Goal: Task Accomplishment & Management: Manage account settings

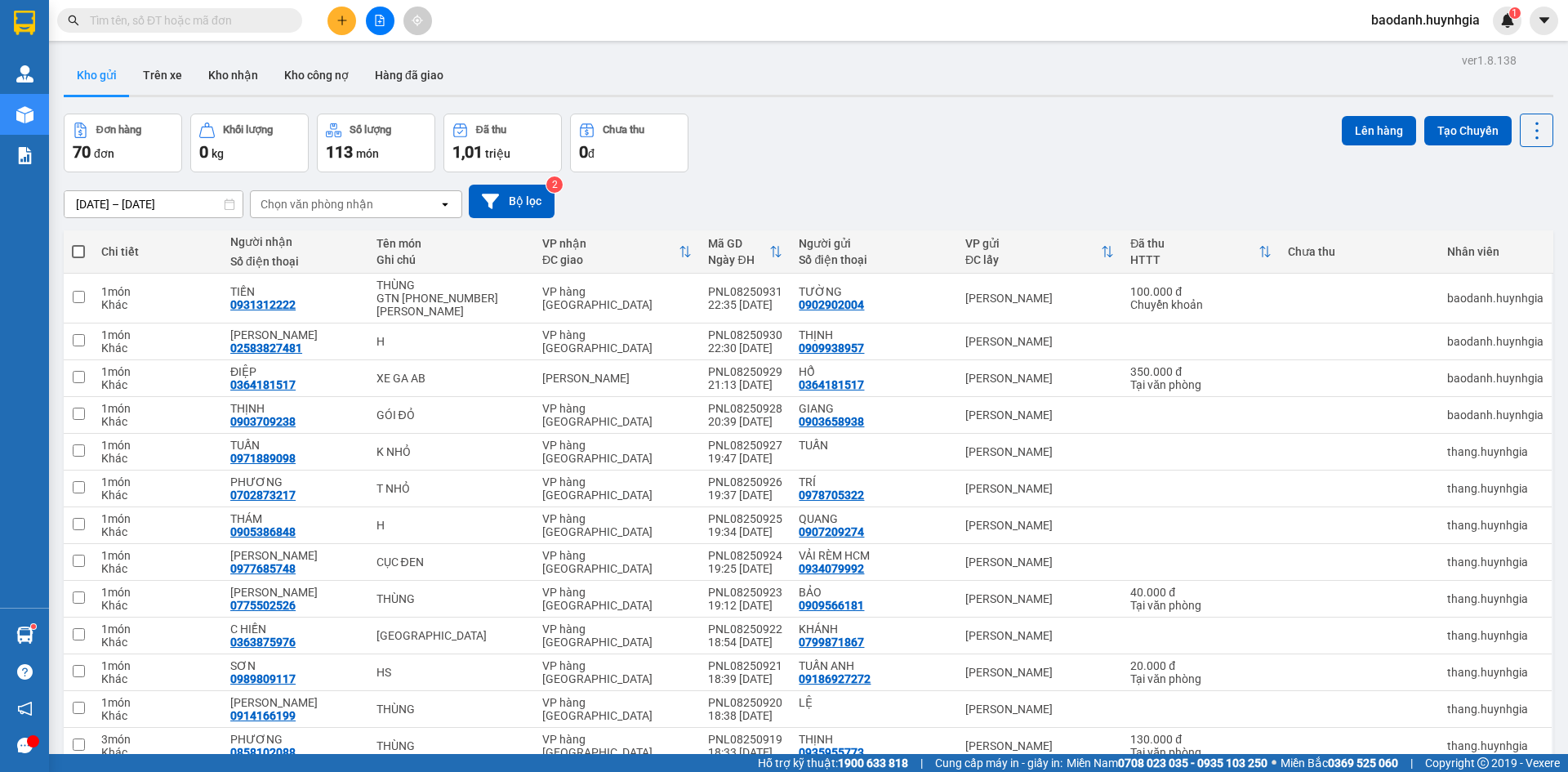
click at [70, 250] on th at bounding box center [78, 251] width 30 height 43
click at [75, 250] on span at bounding box center [78, 252] width 13 height 13
click at [78, 244] on input "checkbox" at bounding box center [78, 244] width 0 height 0
checkbox input "true"
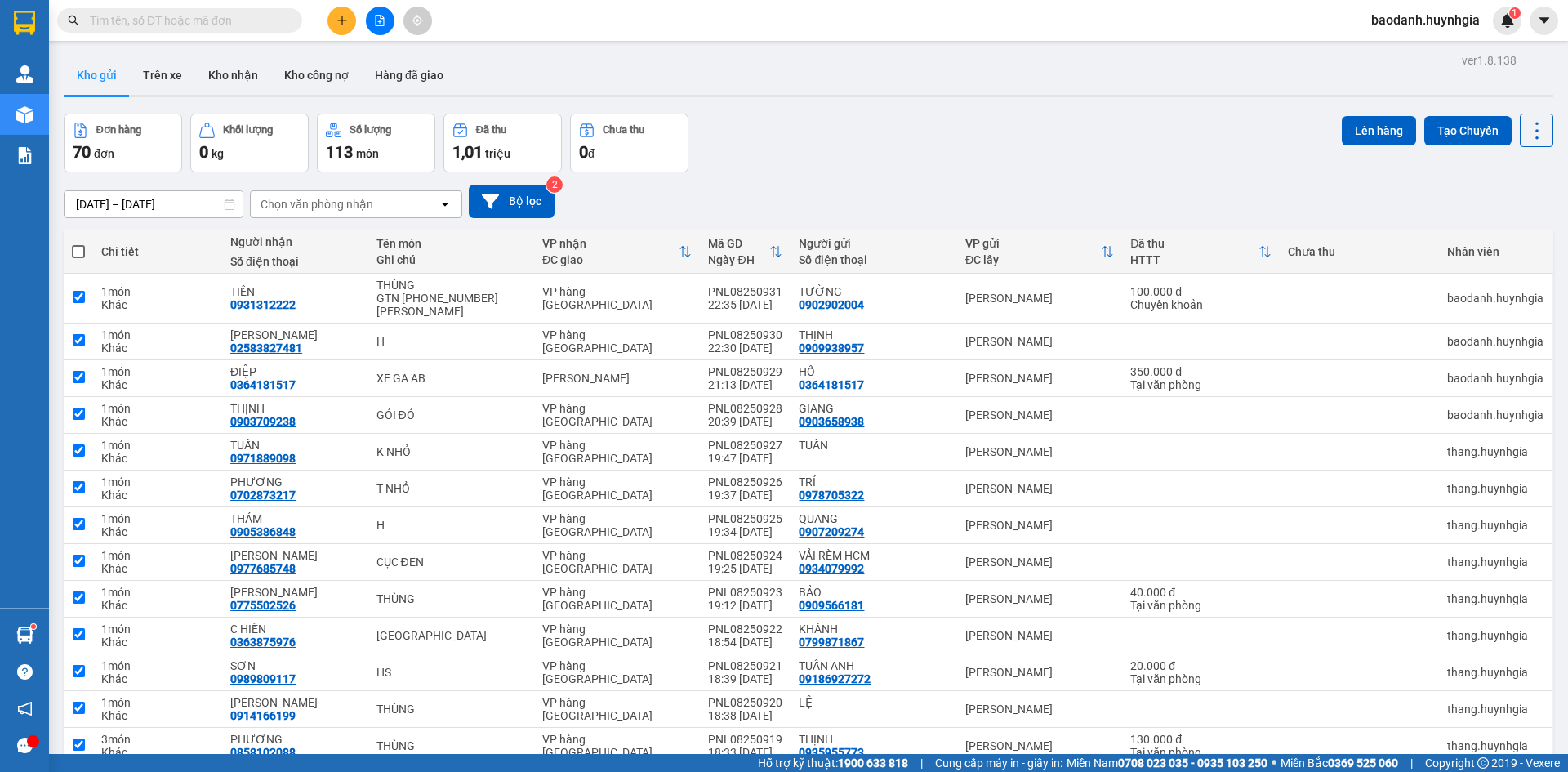
checkbox input "true"
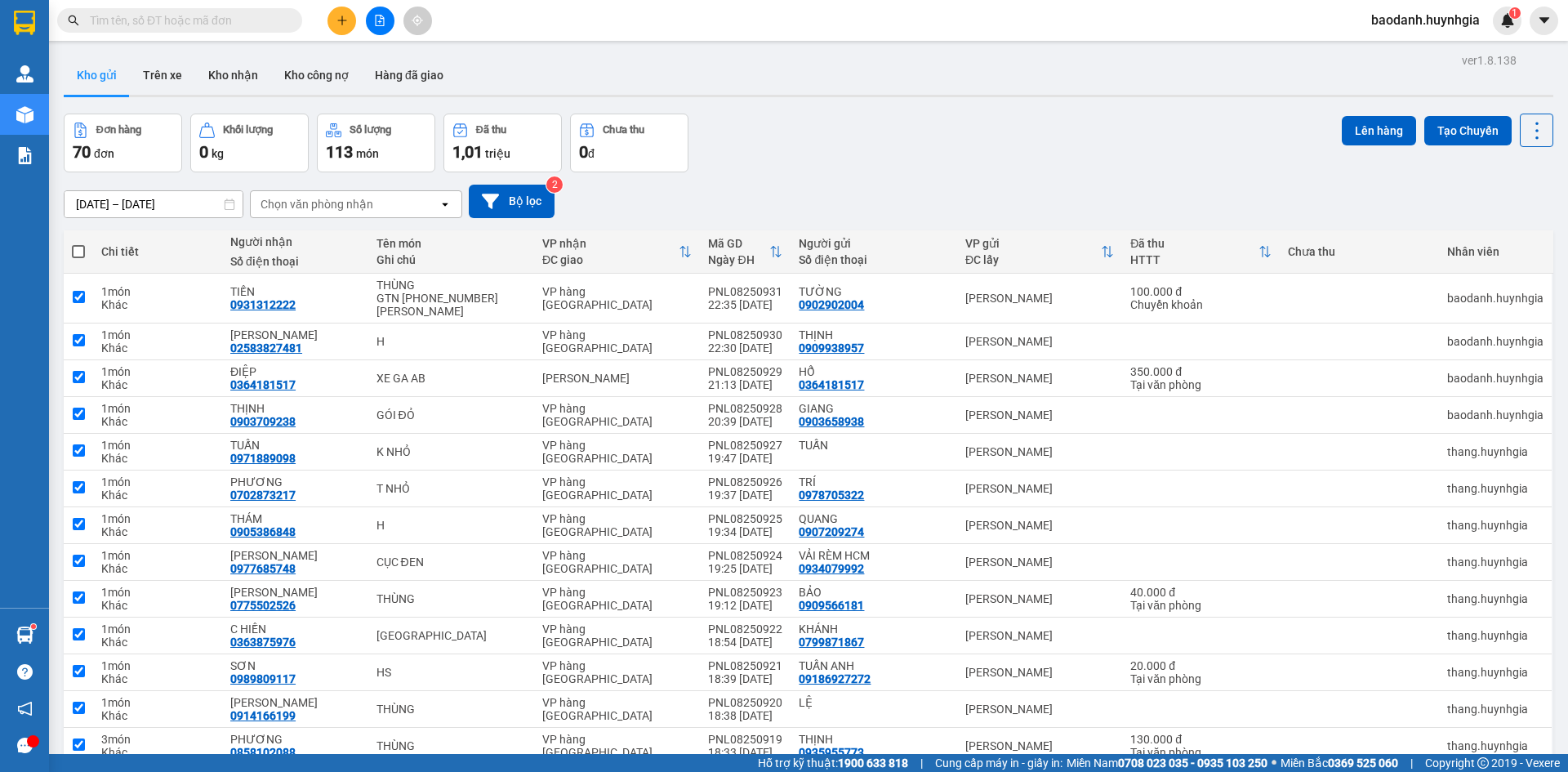
checkbox input "true"
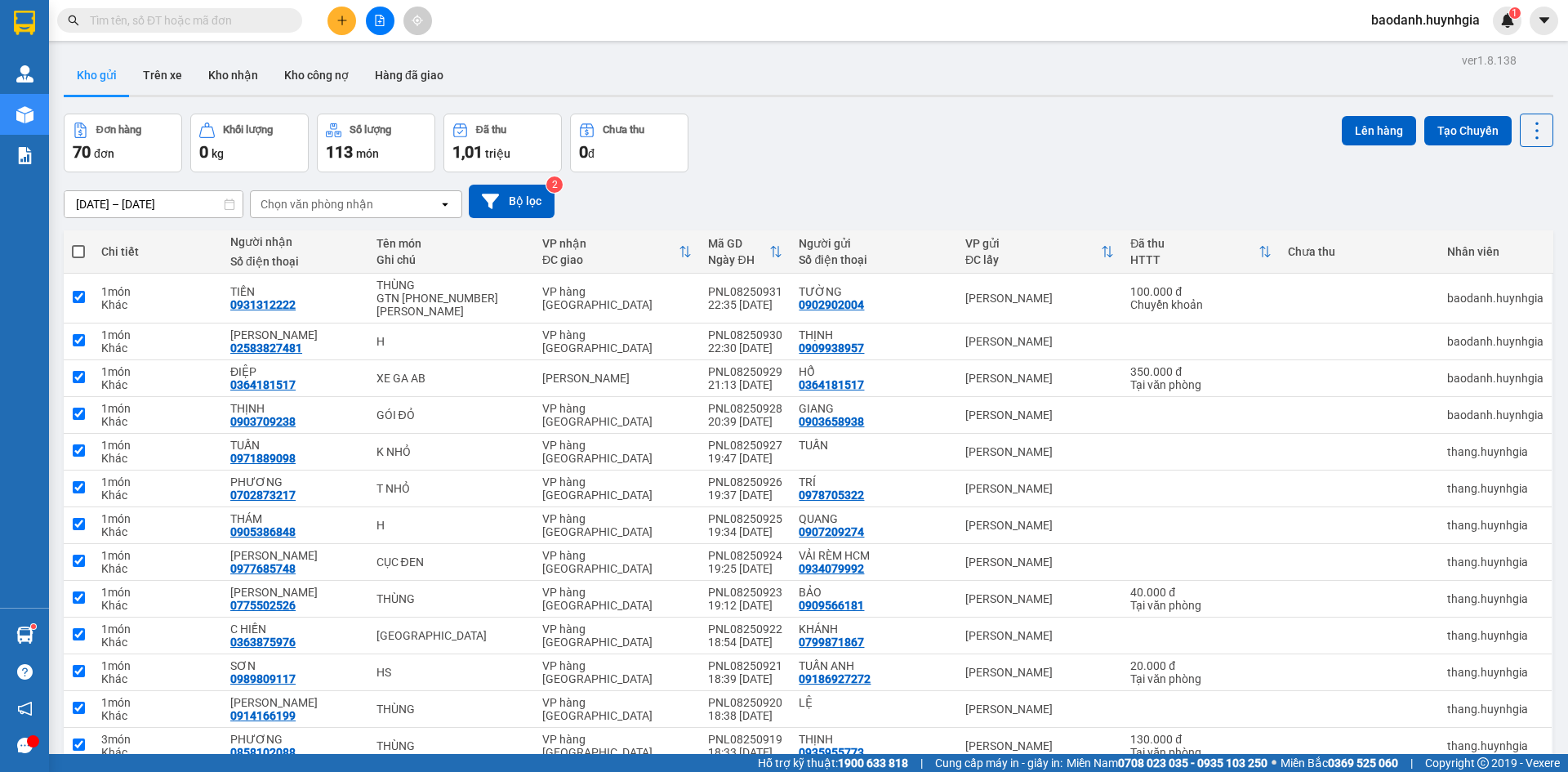
checkbox input "true"
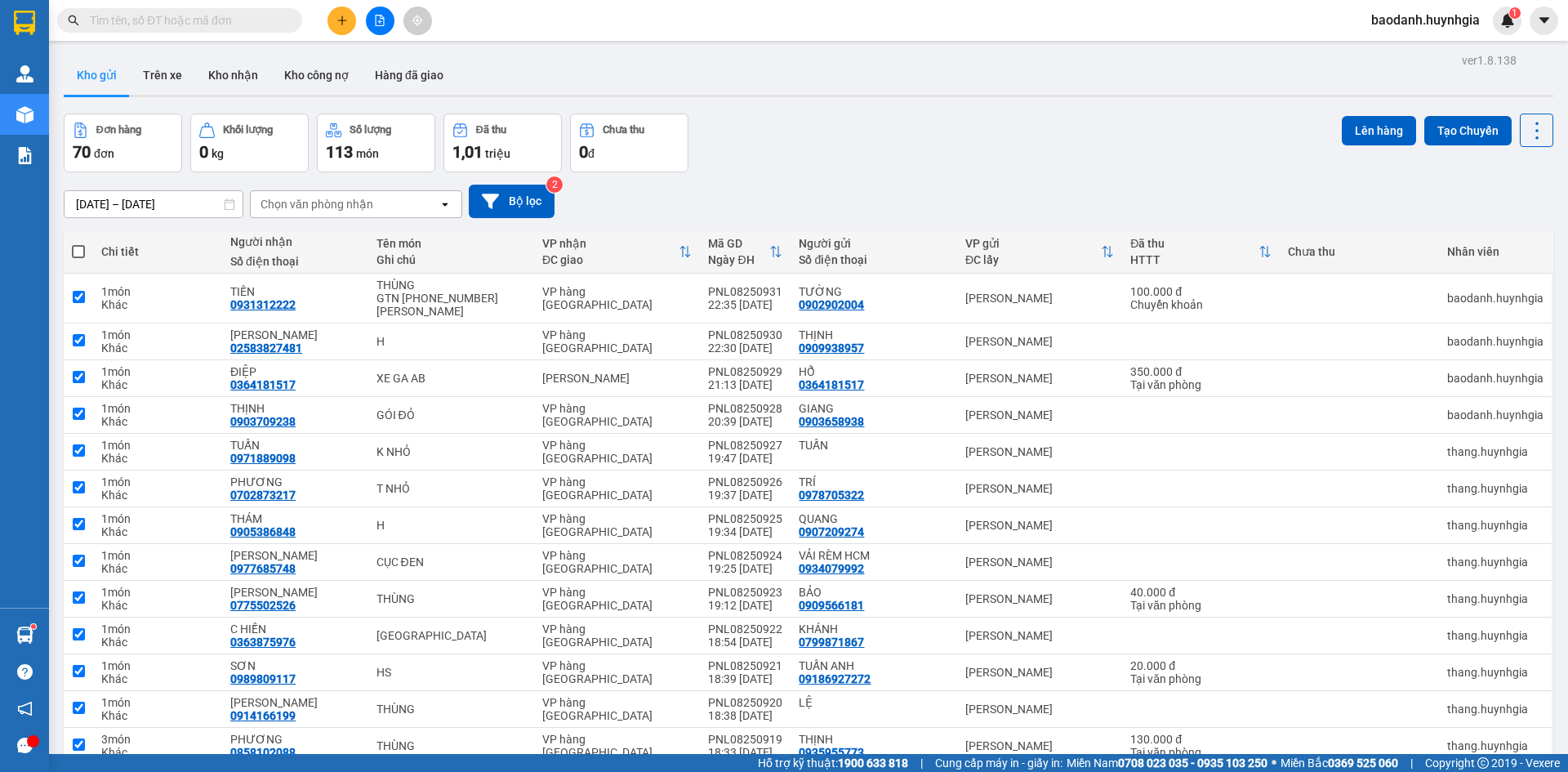
checkbox input "true"
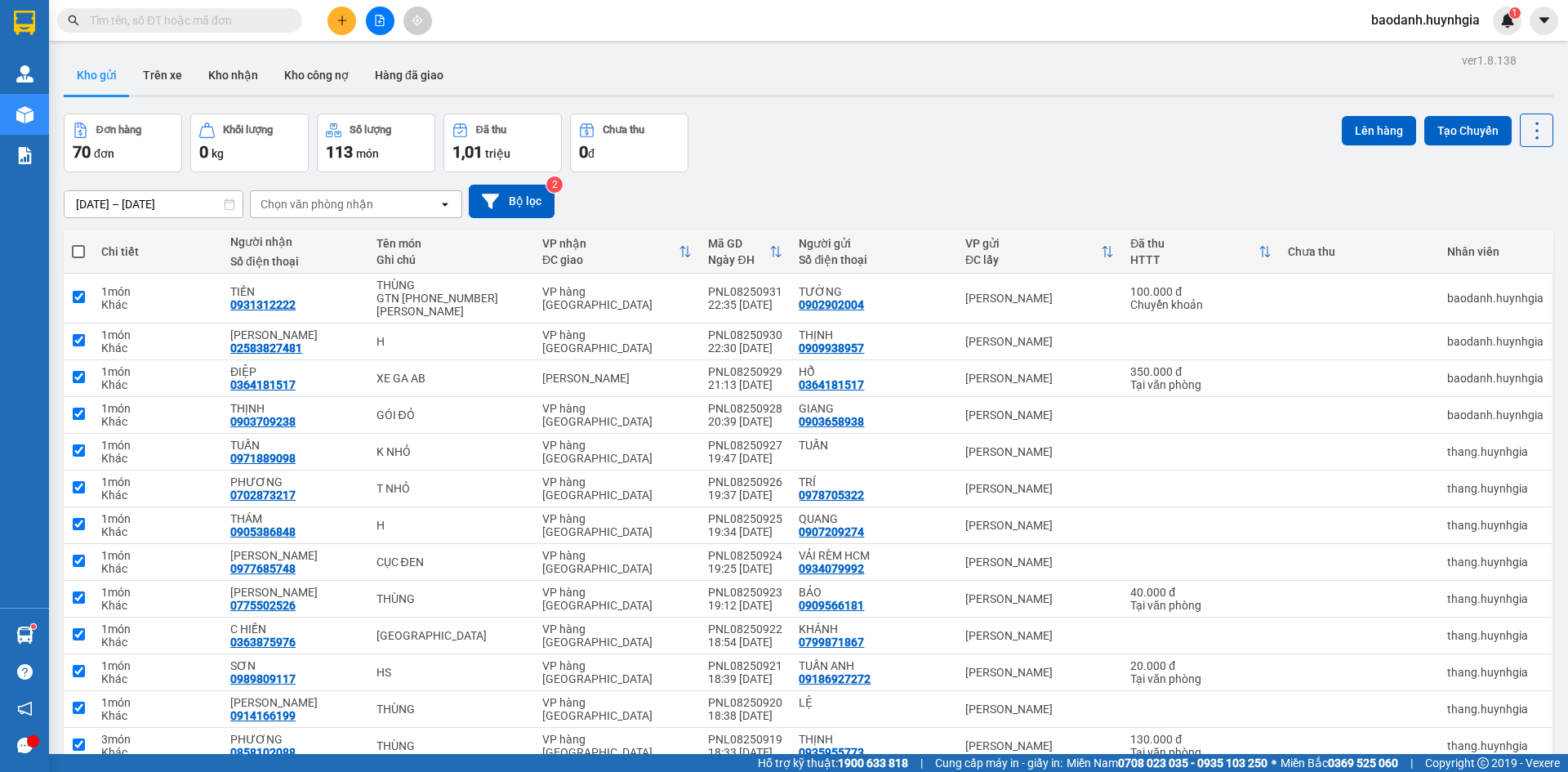
checkbox input "true"
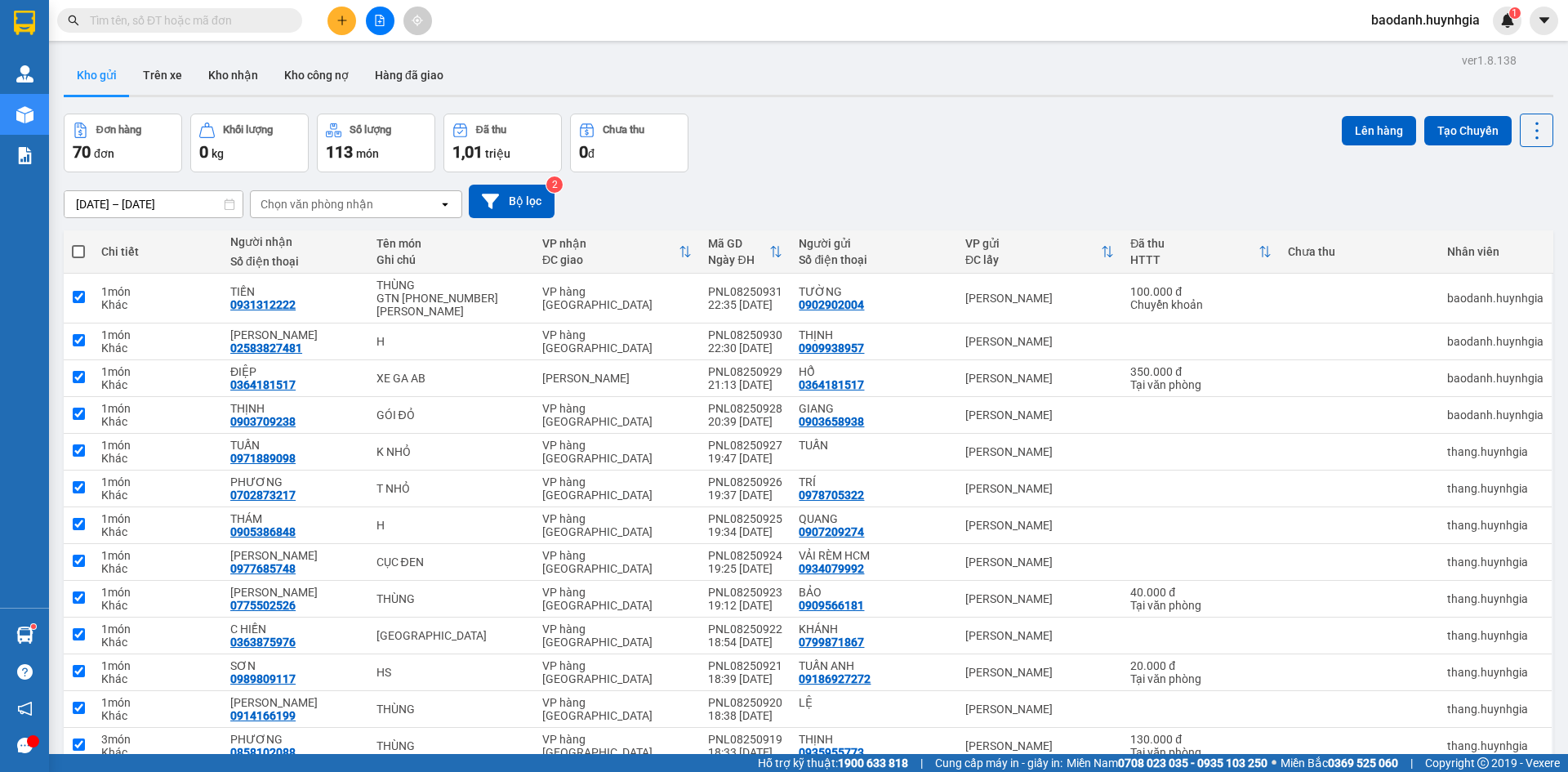
checkbox input "true"
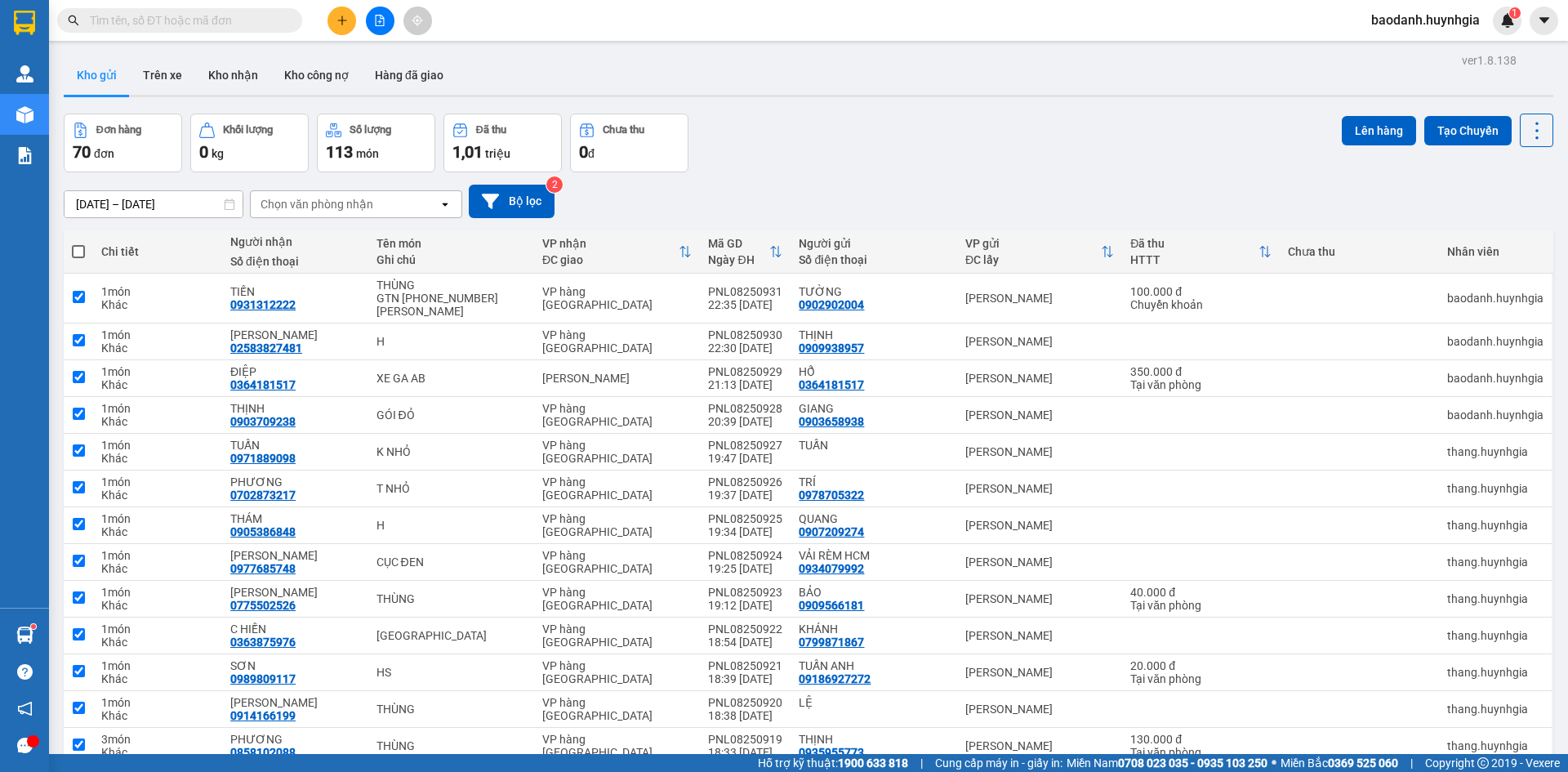
checkbox input "true"
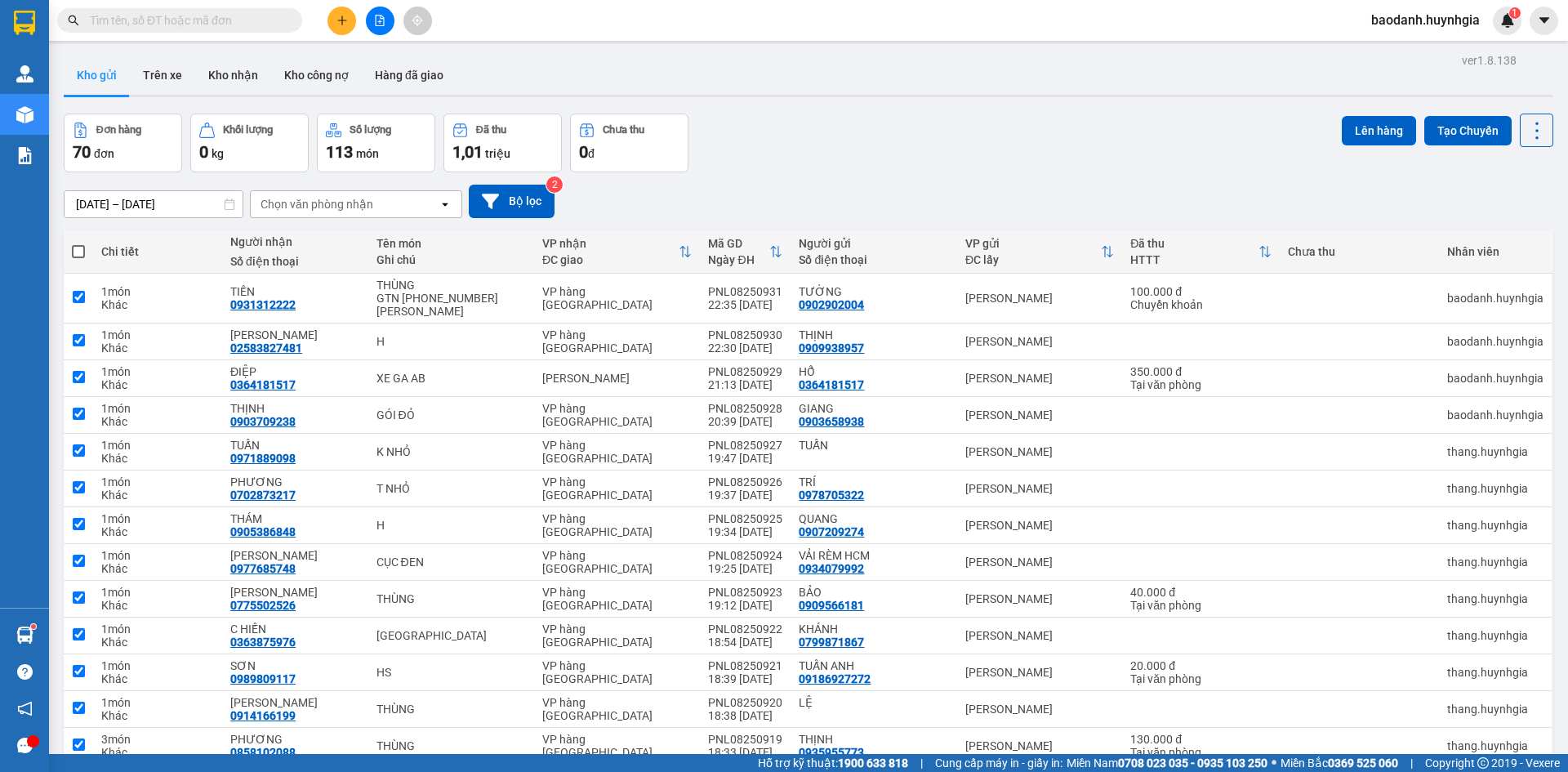
checkbox input "true"
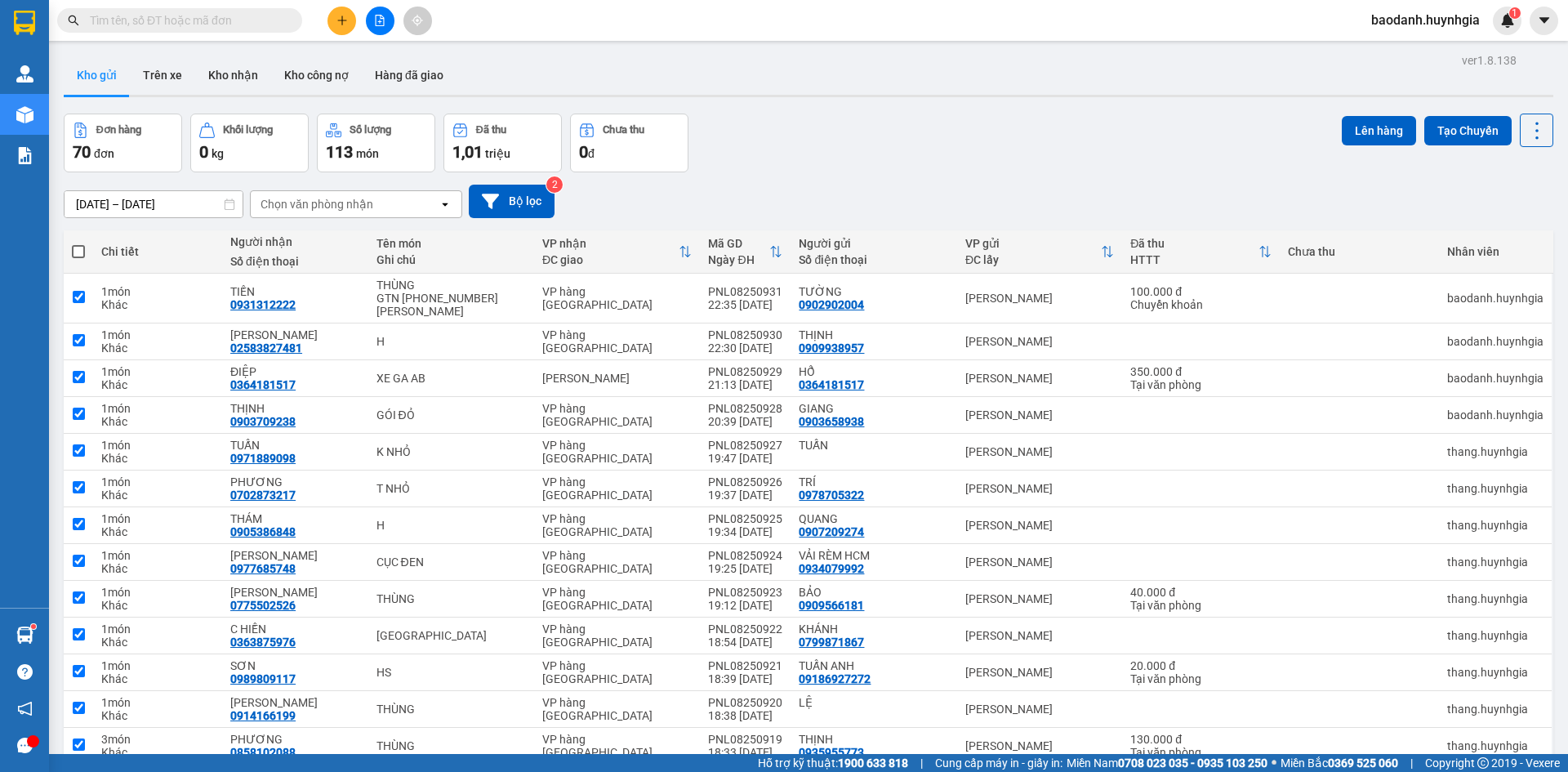
checkbox input "true"
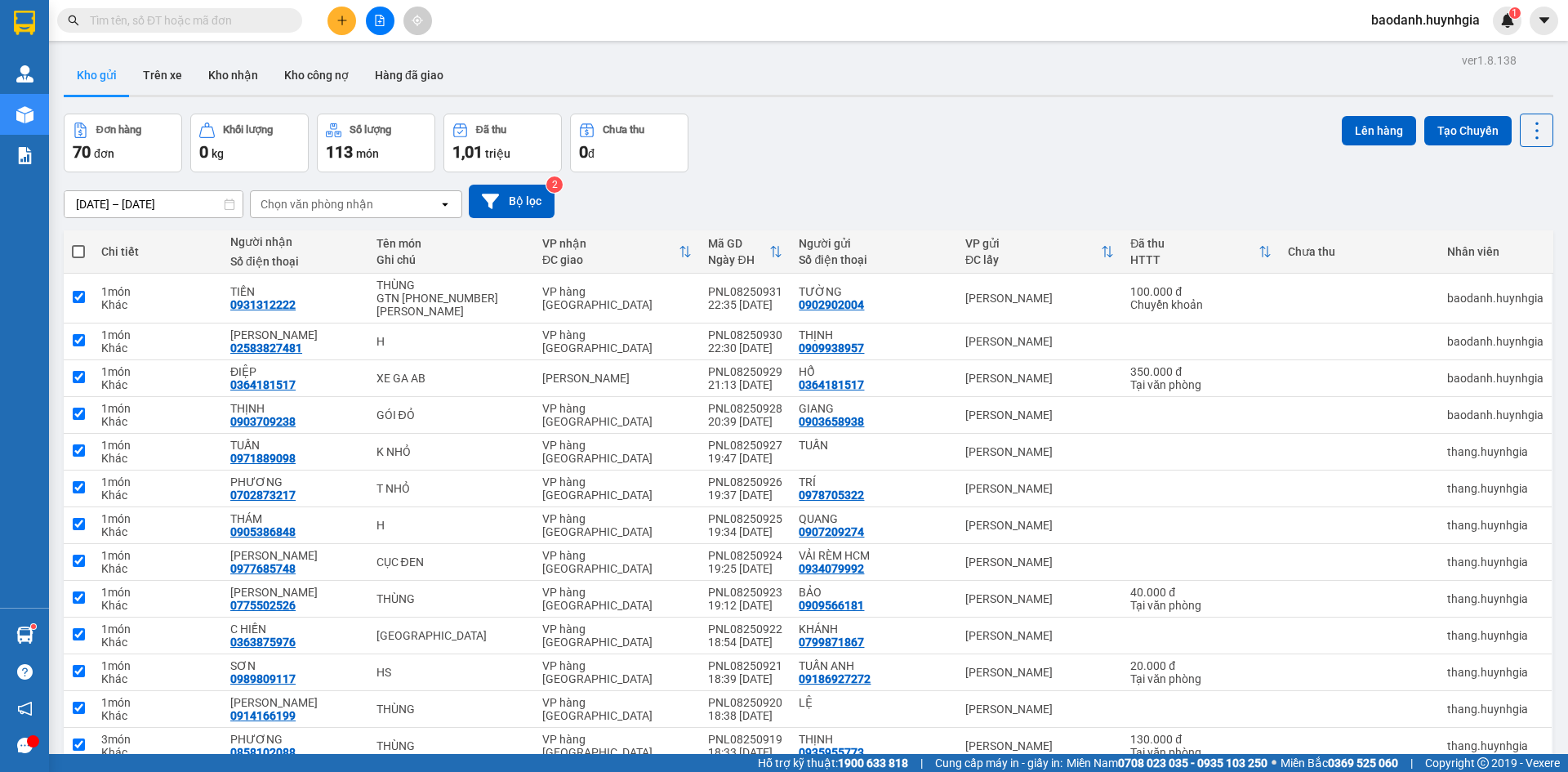
checkbox input "true"
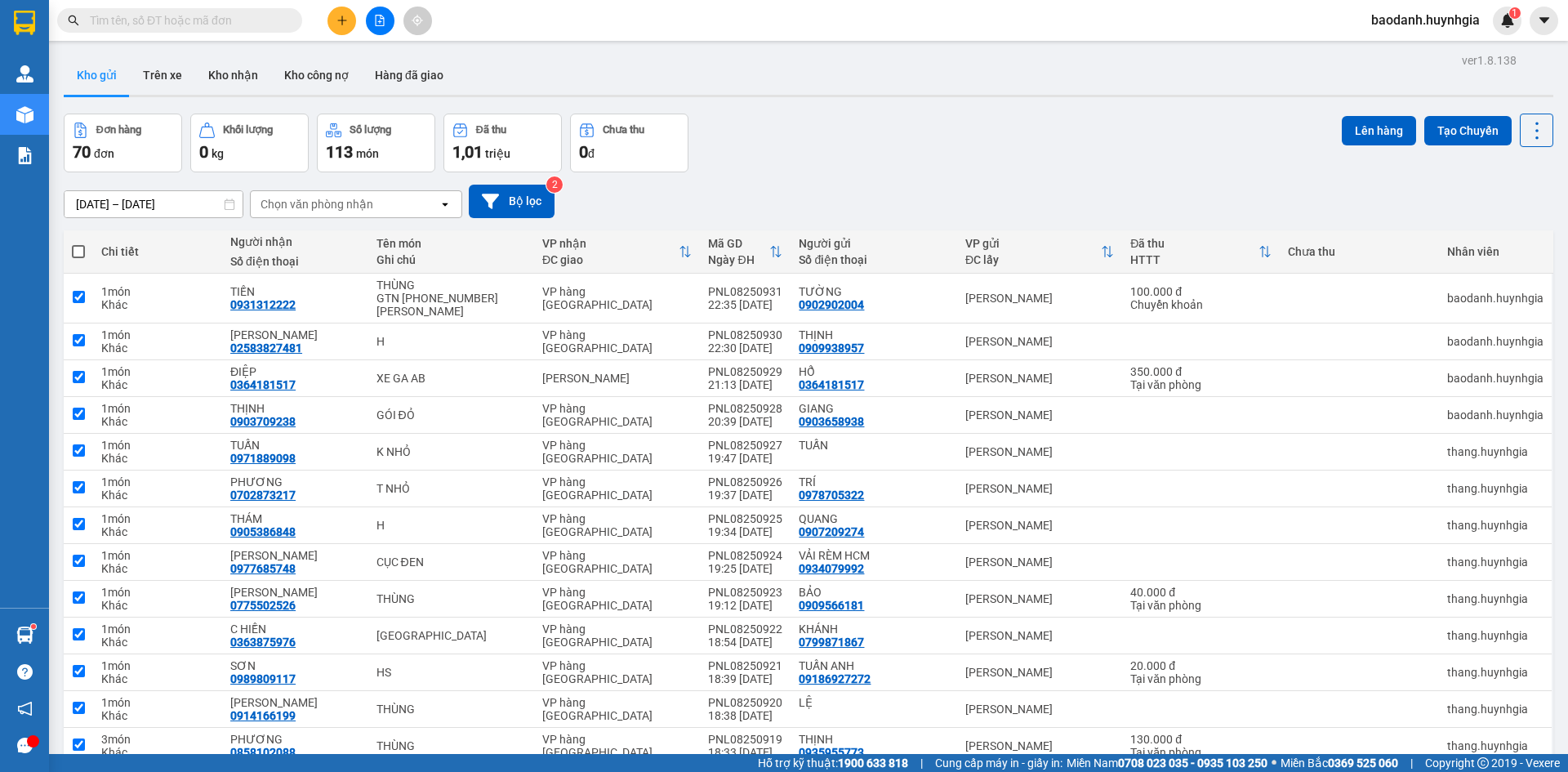
checkbox input "true"
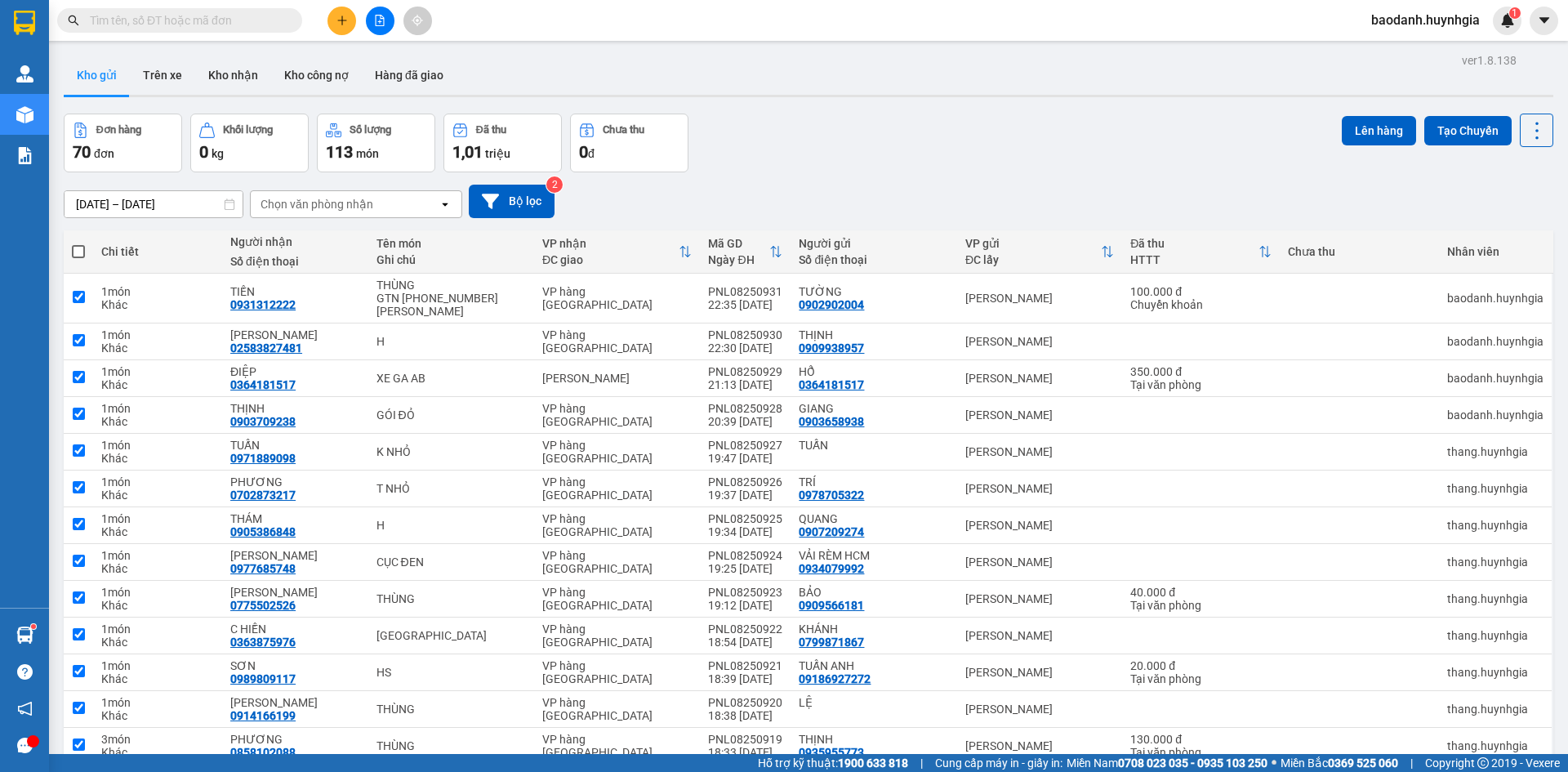
checkbox input "true"
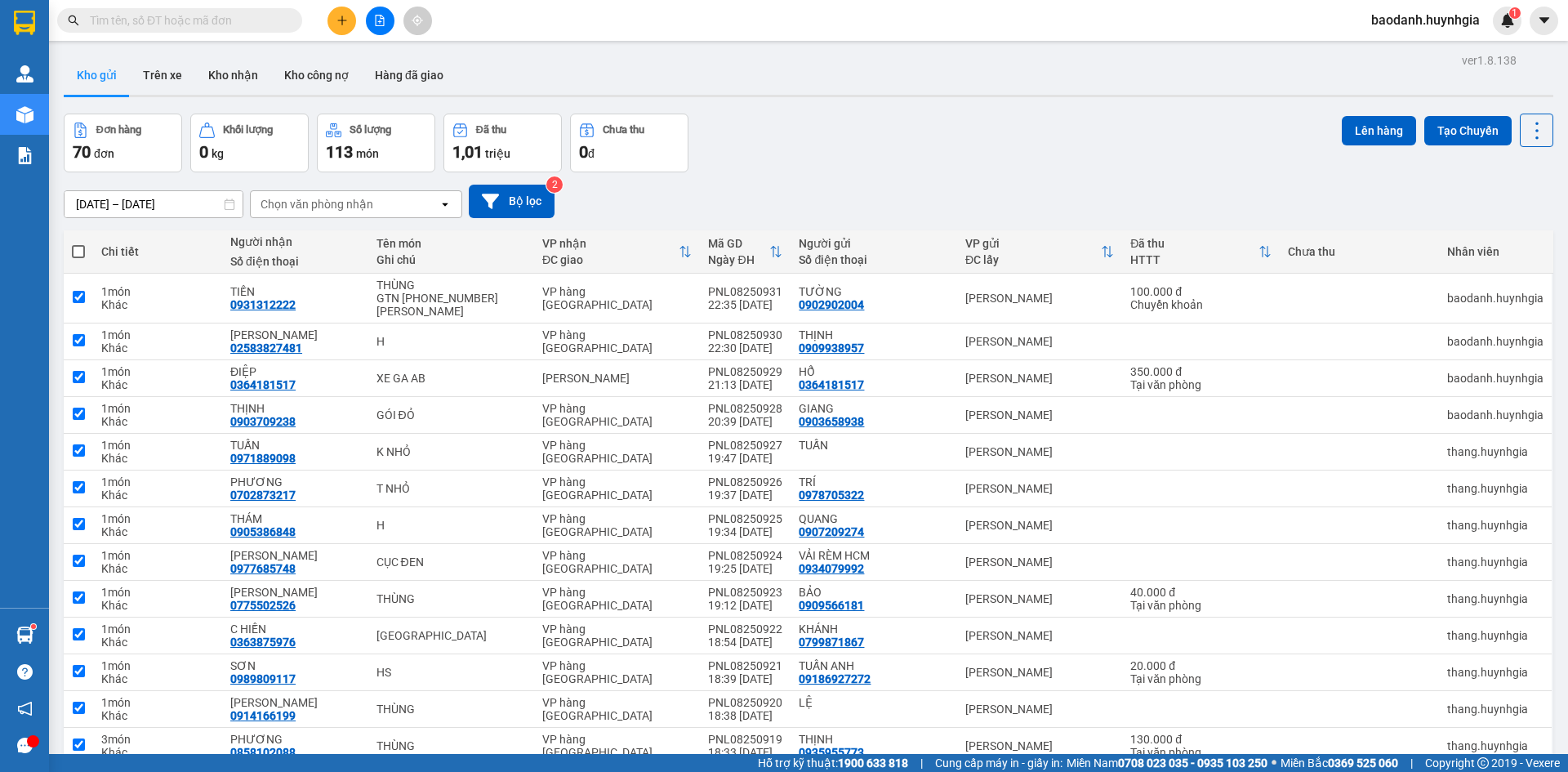
checkbox input "true"
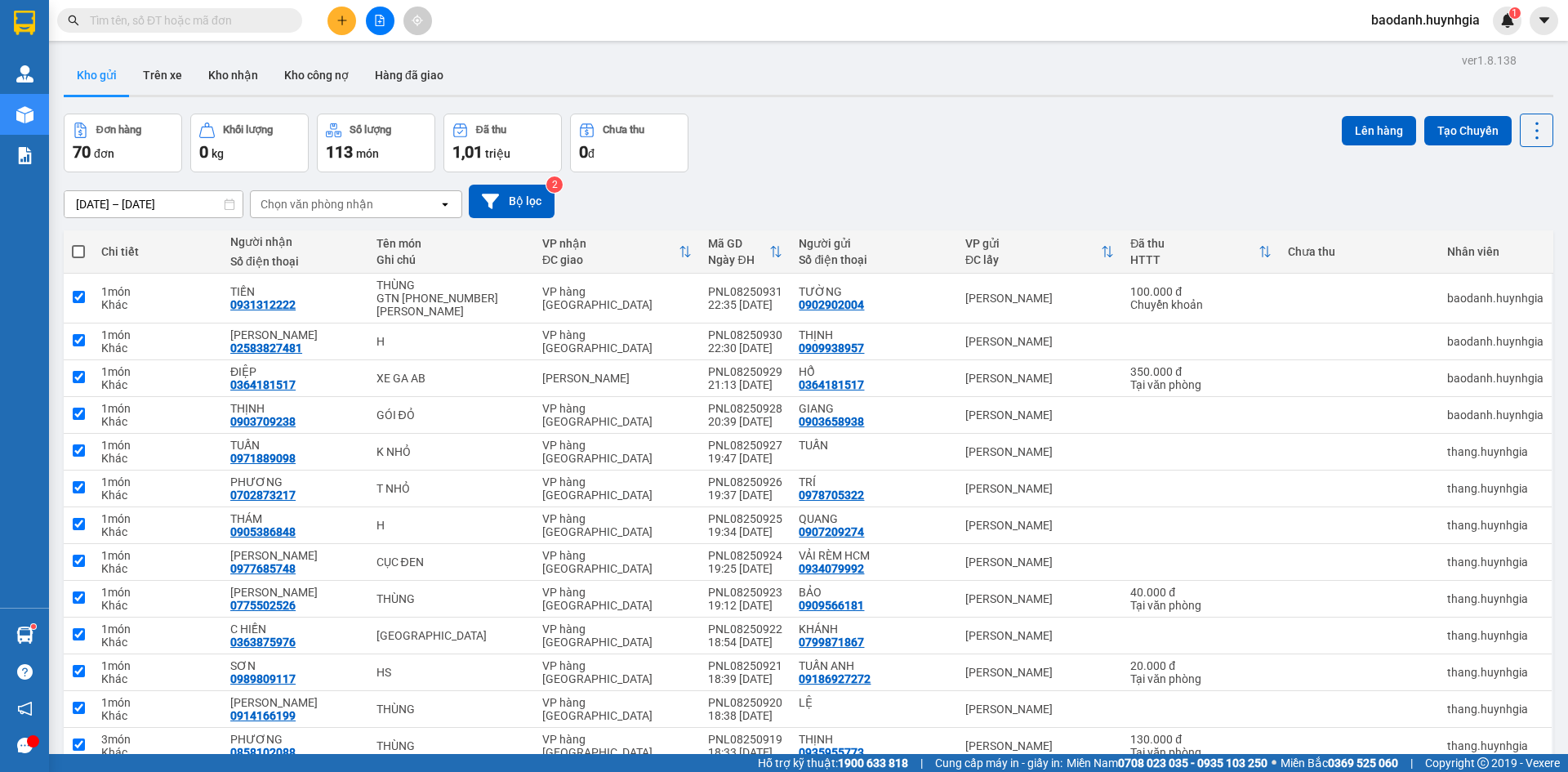
checkbox input "true"
click at [79, 248] on span at bounding box center [78, 252] width 13 height 13
click at [78, 244] on input "checkbox" at bounding box center [78, 244] width 0 height 0
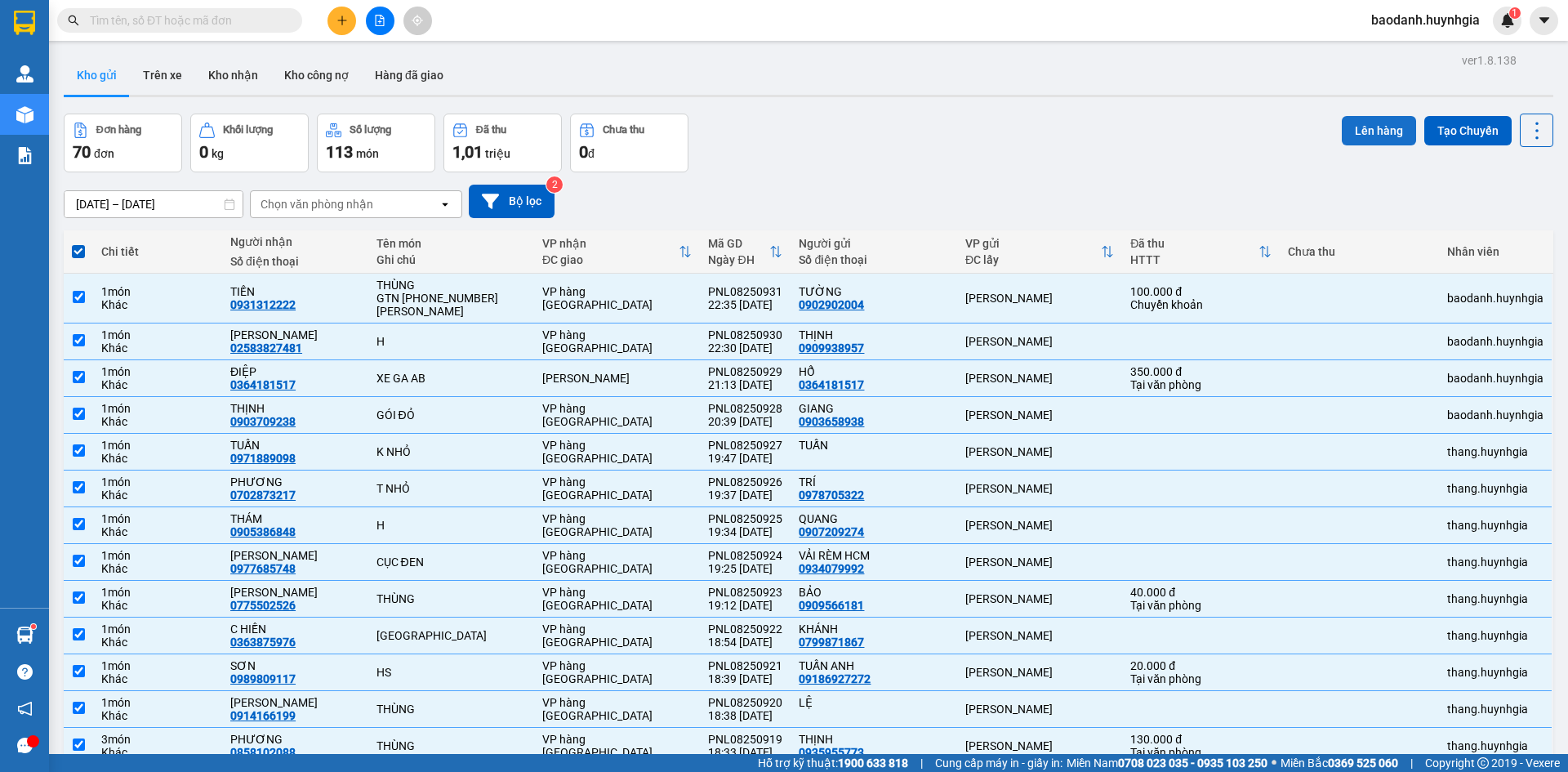
click at [1363, 131] on button "Lên hàng" at bounding box center [1379, 131] width 74 height 29
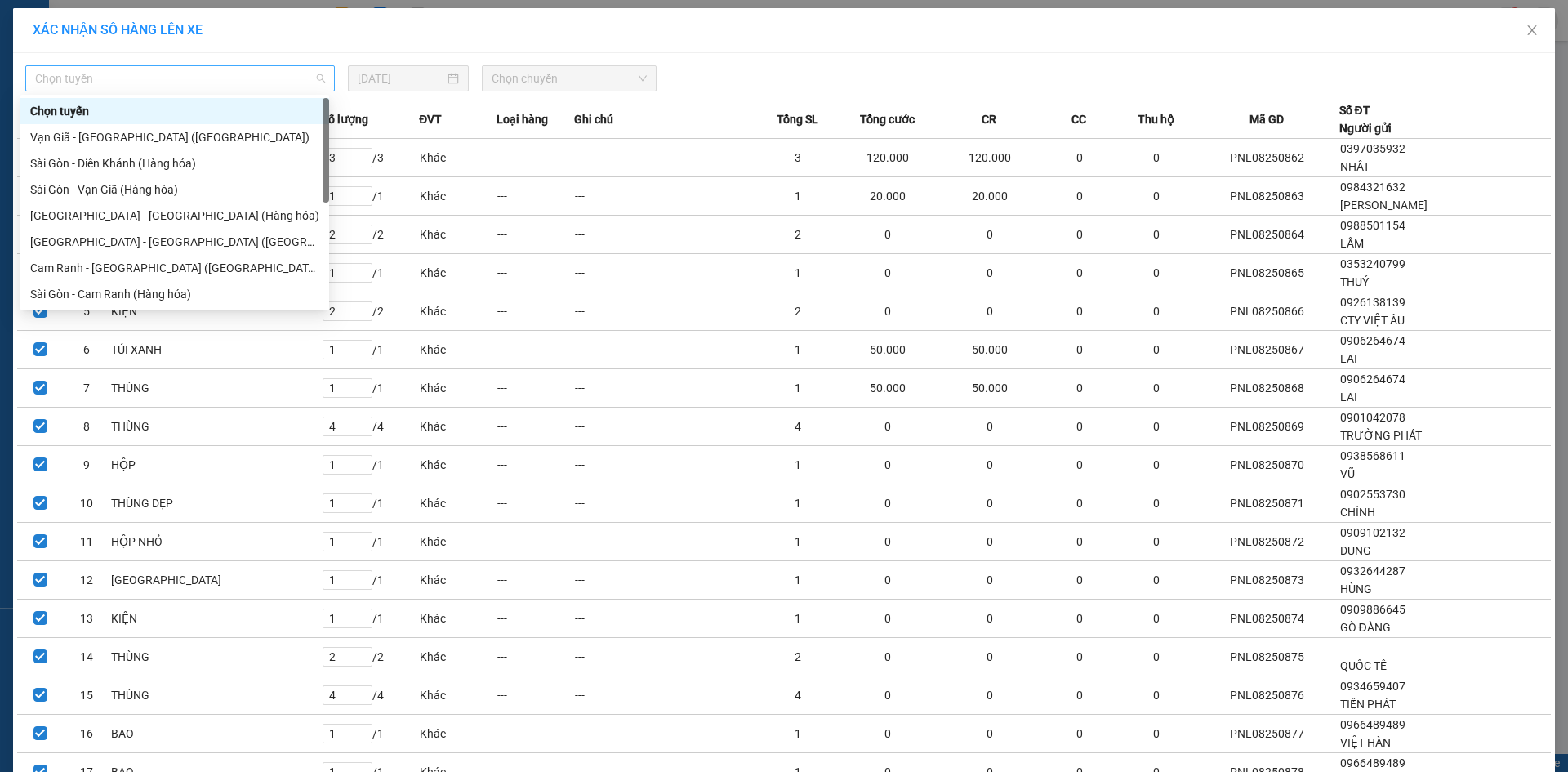
click at [230, 85] on span "Chọn tuyến" at bounding box center [180, 78] width 290 height 24
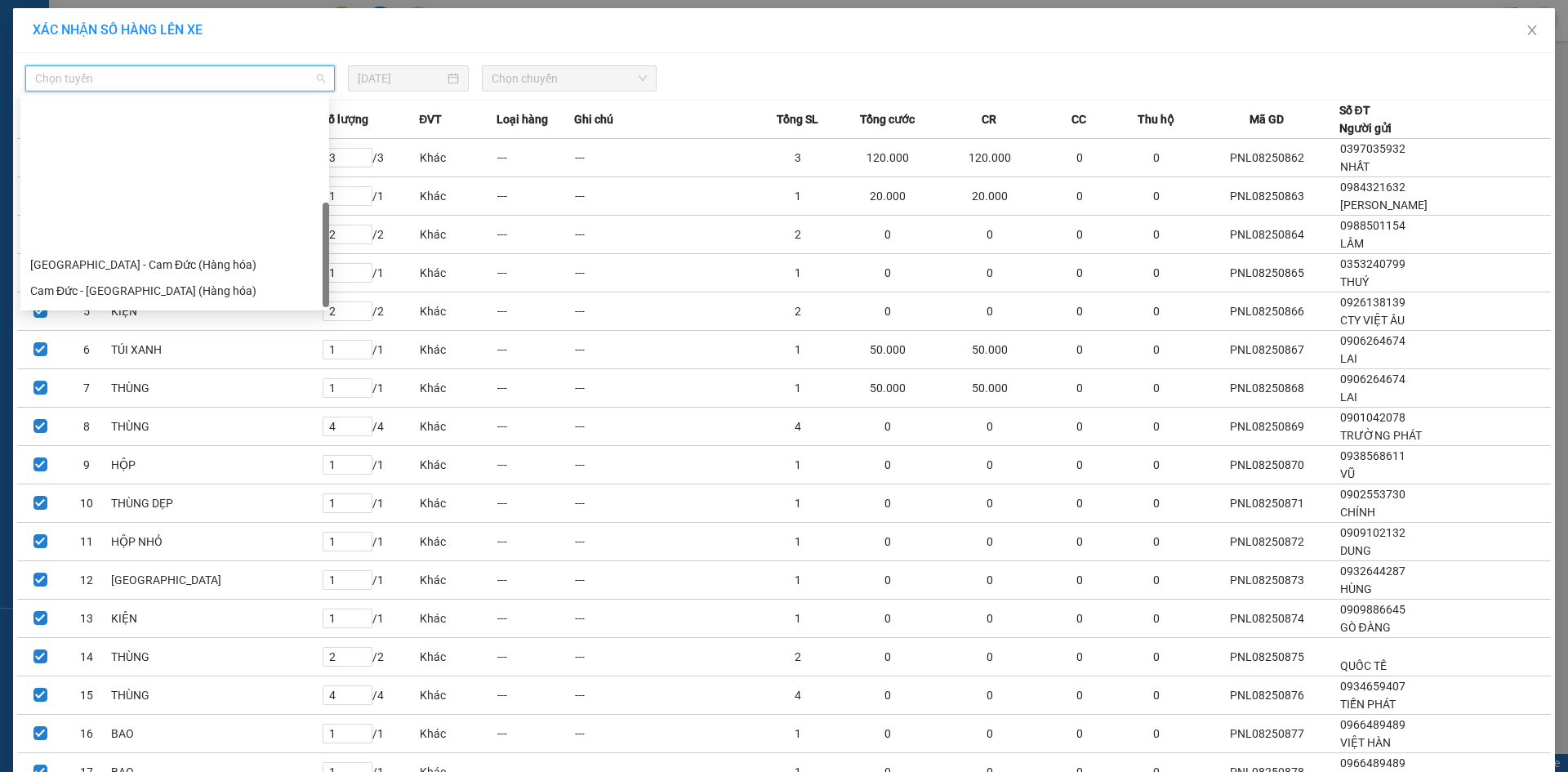
scroll to position [261, 0]
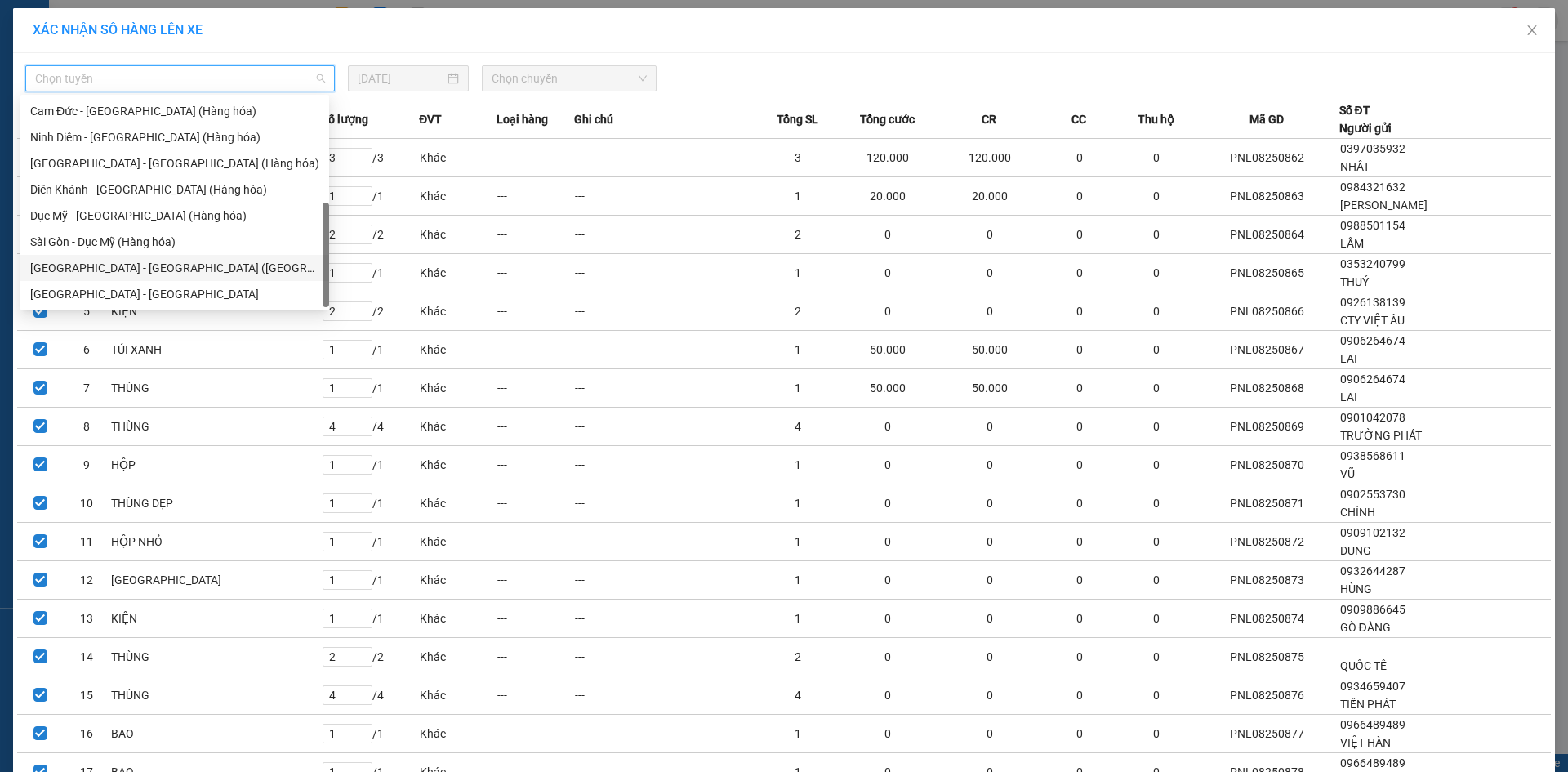
click at [148, 274] on div "[GEOGRAPHIC_DATA] - [GEOGRAPHIC_DATA] ([GEOGRAPHIC_DATA])" at bounding box center [175, 267] width 289 height 18
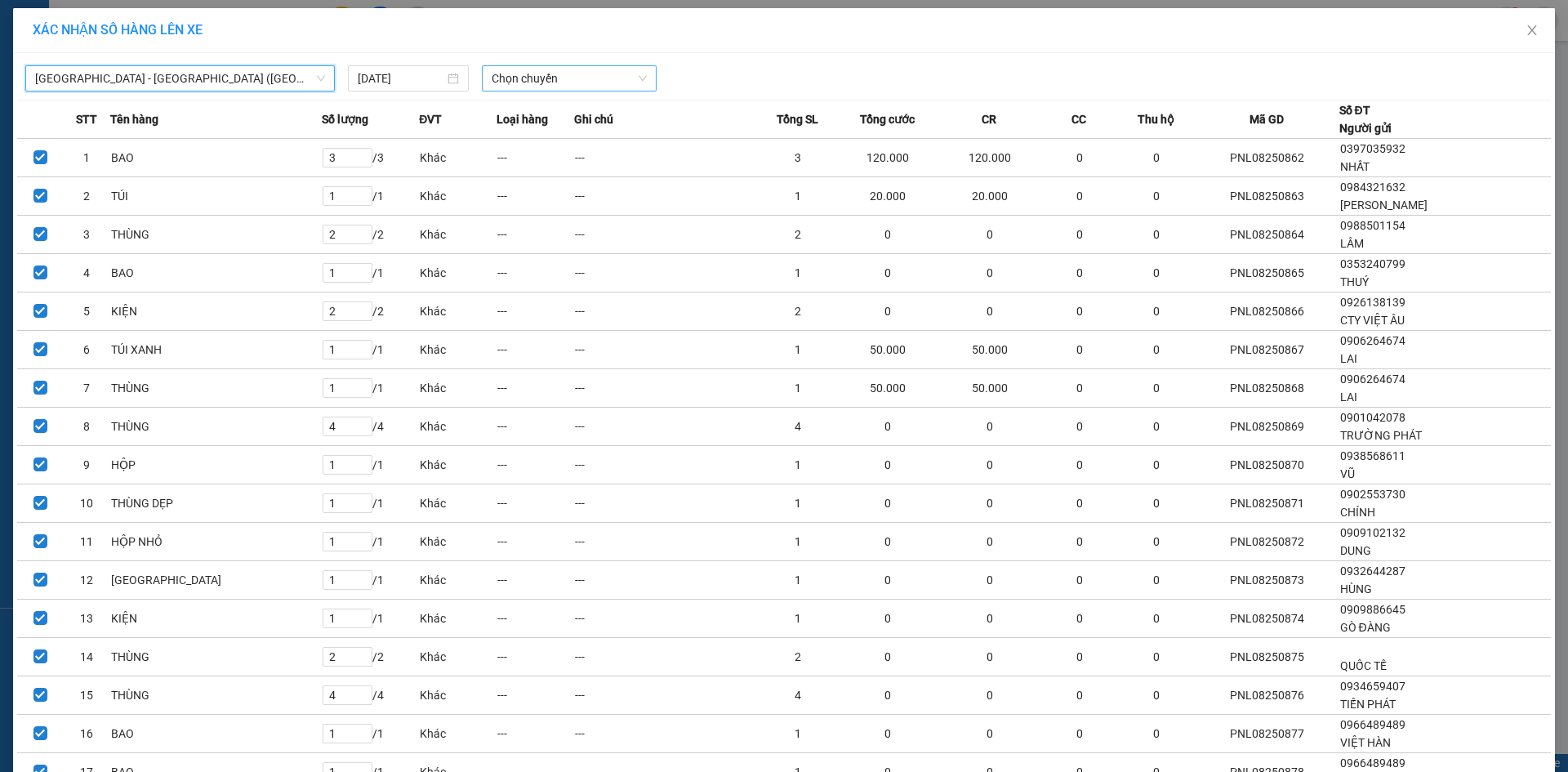
click at [569, 68] on span "Chọn chuyến" at bounding box center [569, 78] width 155 height 24
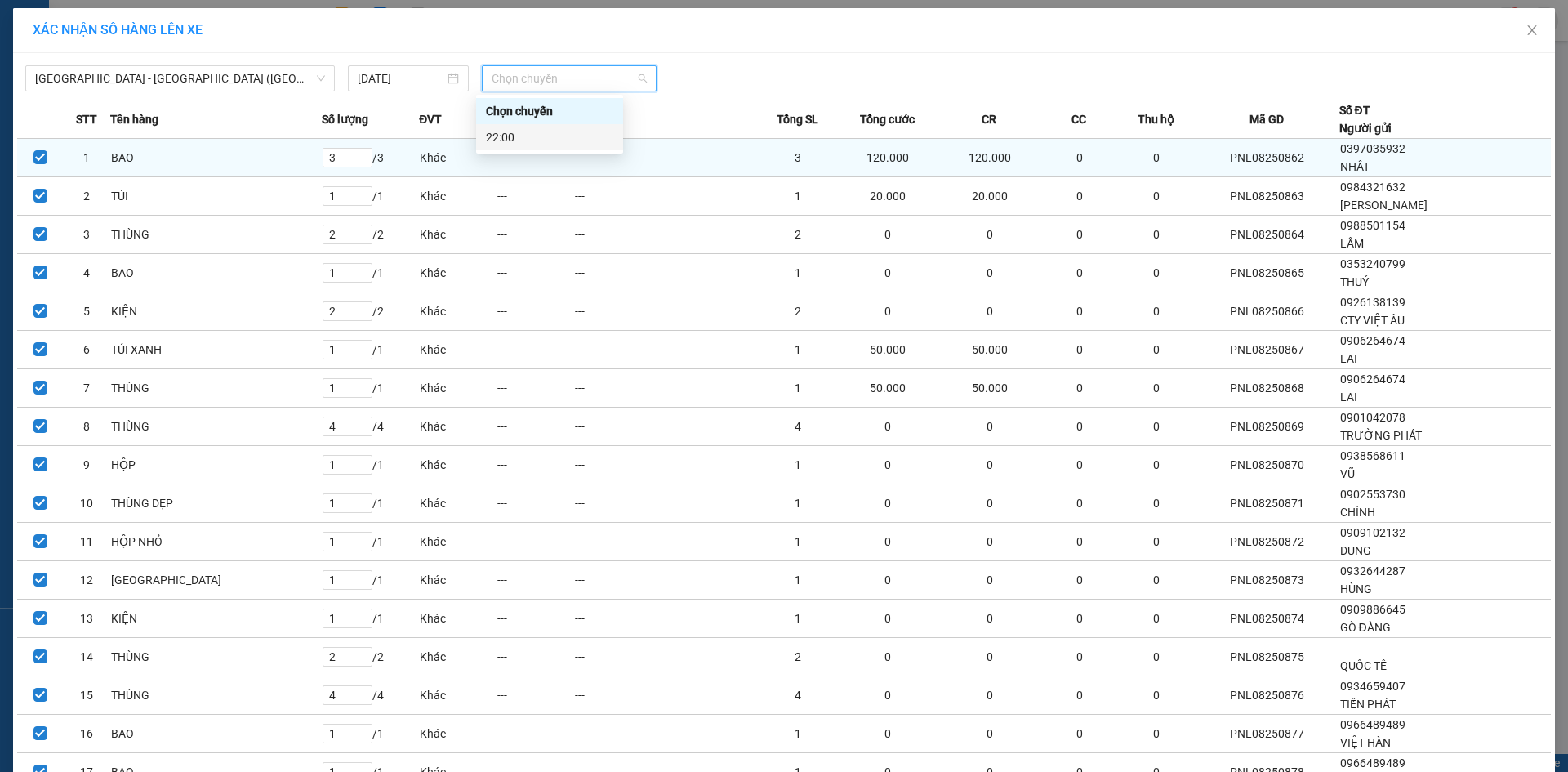
drag, startPoint x: 524, startPoint y: 138, endPoint x: 1310, endPoint y: 183, distance: 787.3
click at [535, 139] on div "22:00" at bounding box center [549, 137] width 127 height 18
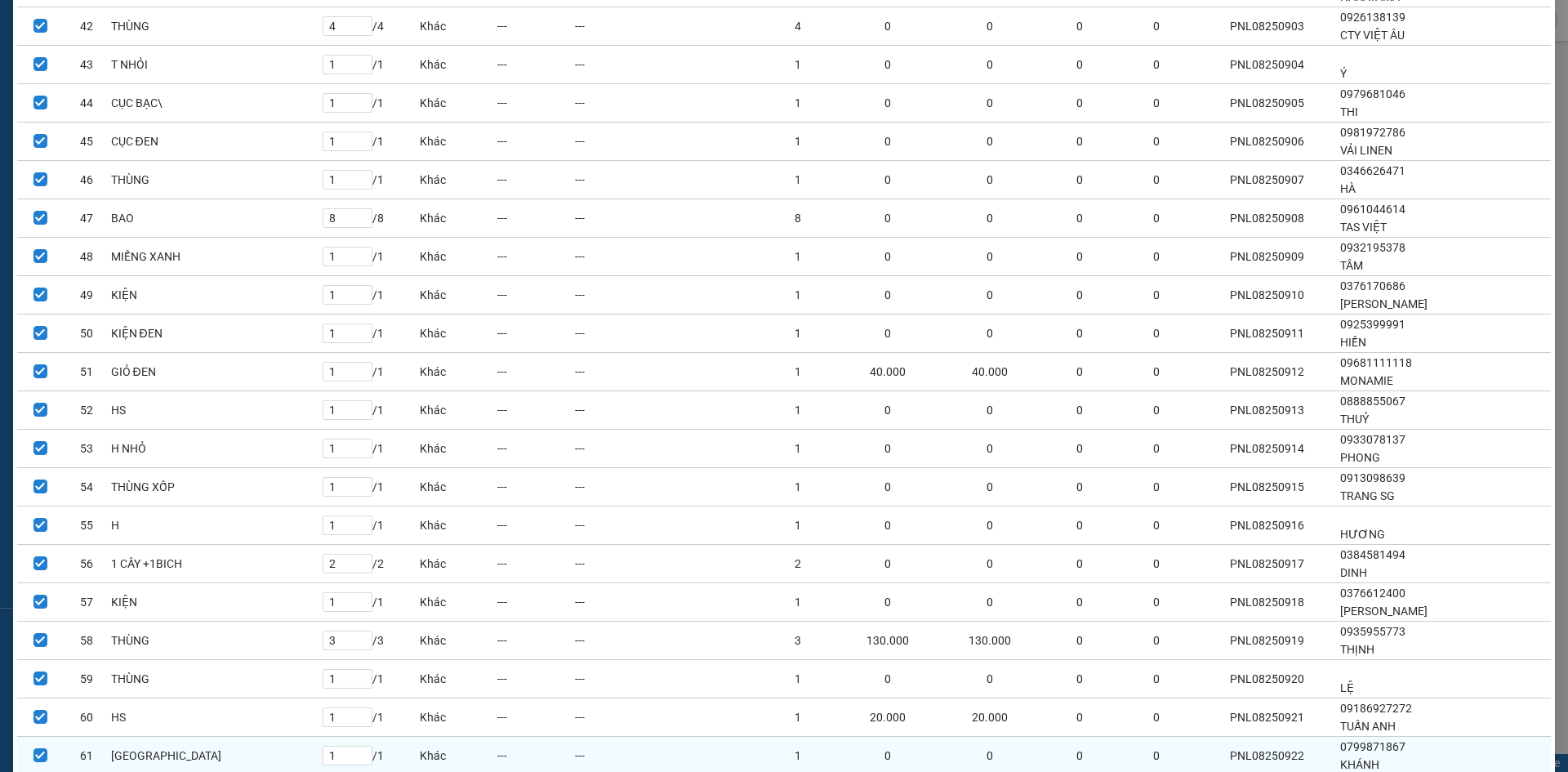
scroll to position [2174, 0]
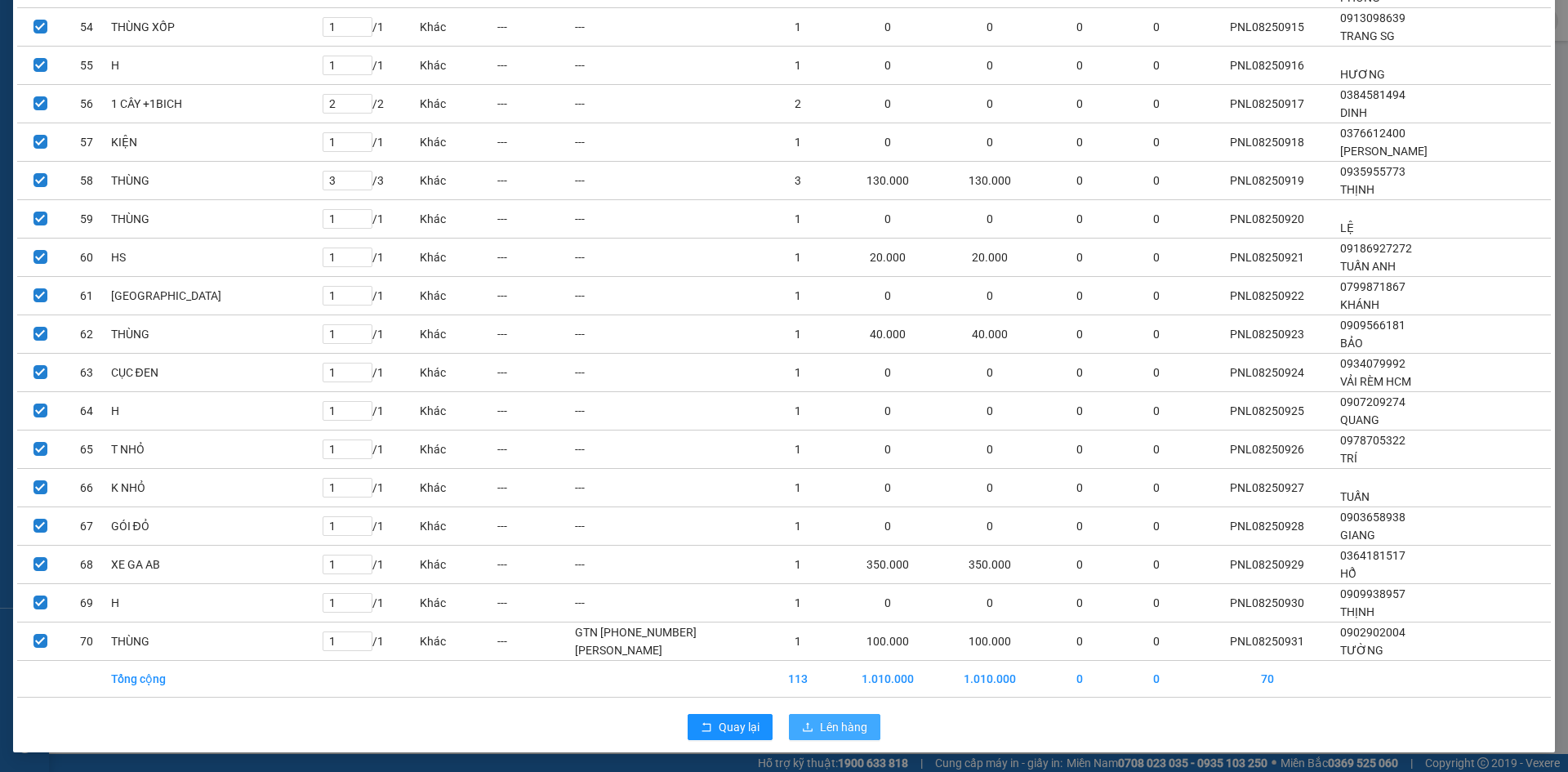
click at [820, 722] on span "Lên hàng" at bounding box center [844, 726] width 47 height 18
